Goal: Find specific page/section: Find specific page/section

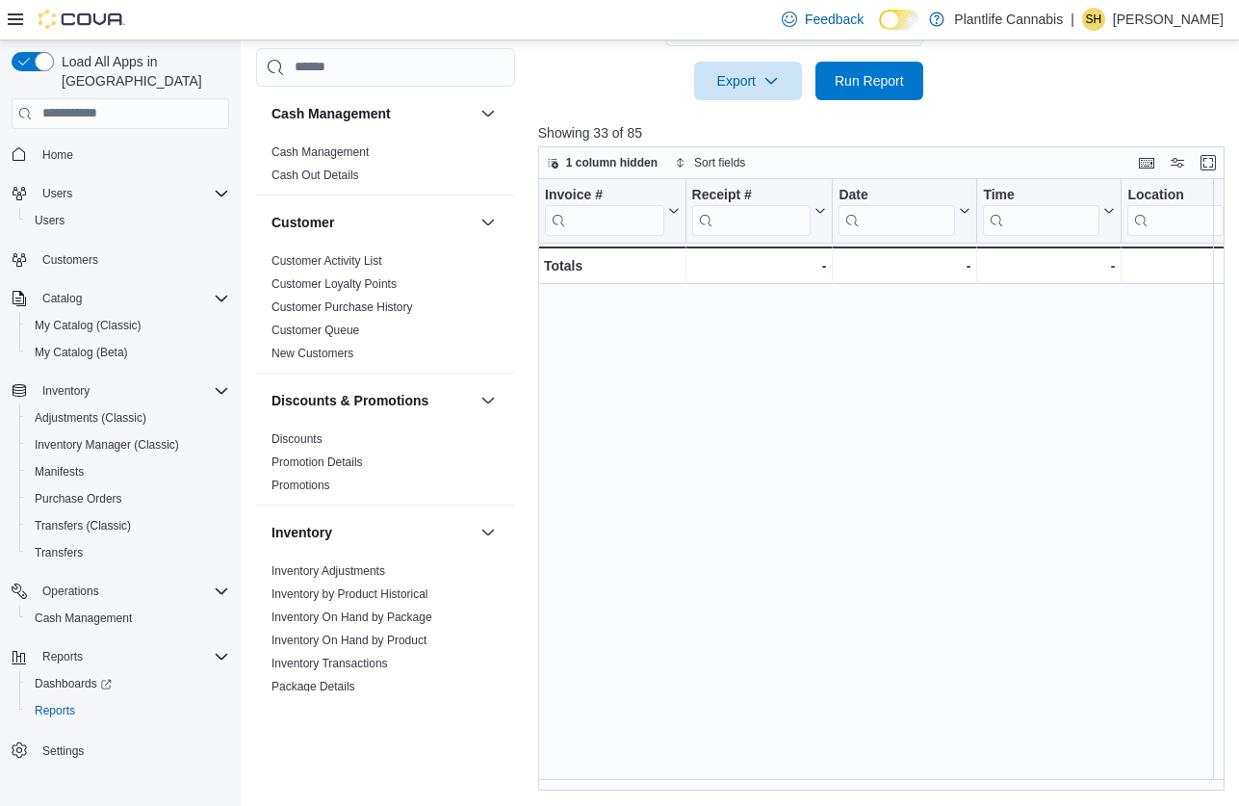
scroll to position [647, 2478]
